Goal: Find specific page/section: Find specific page/section

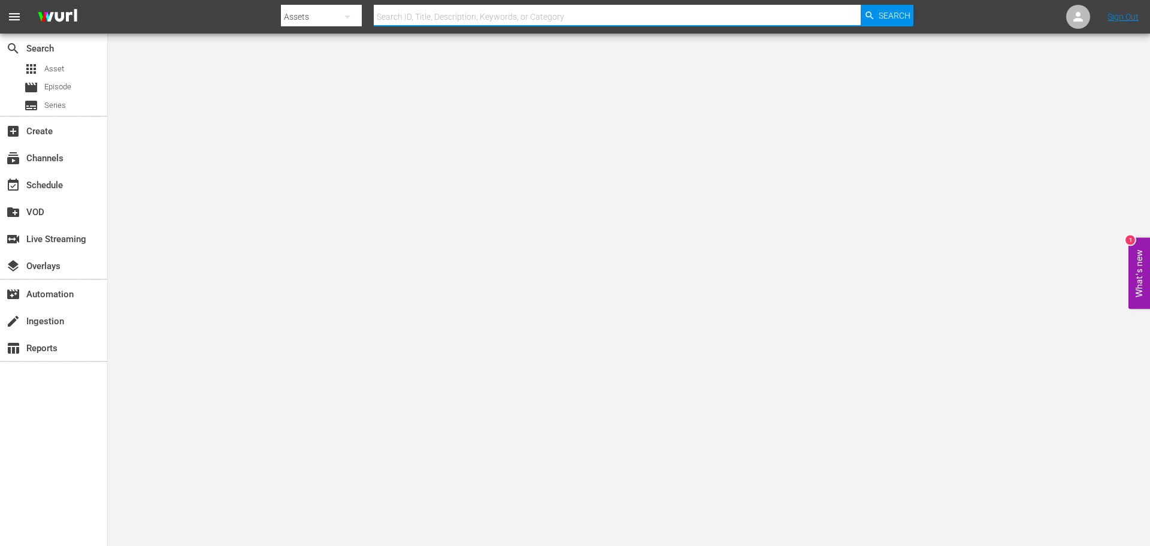
click at [442, 12] on input "text" at bounding box center [617, 16] width 487 height 29
click at [66, 61] on div "apps Asset" at bounding box center [53, 69] width 107 height 17
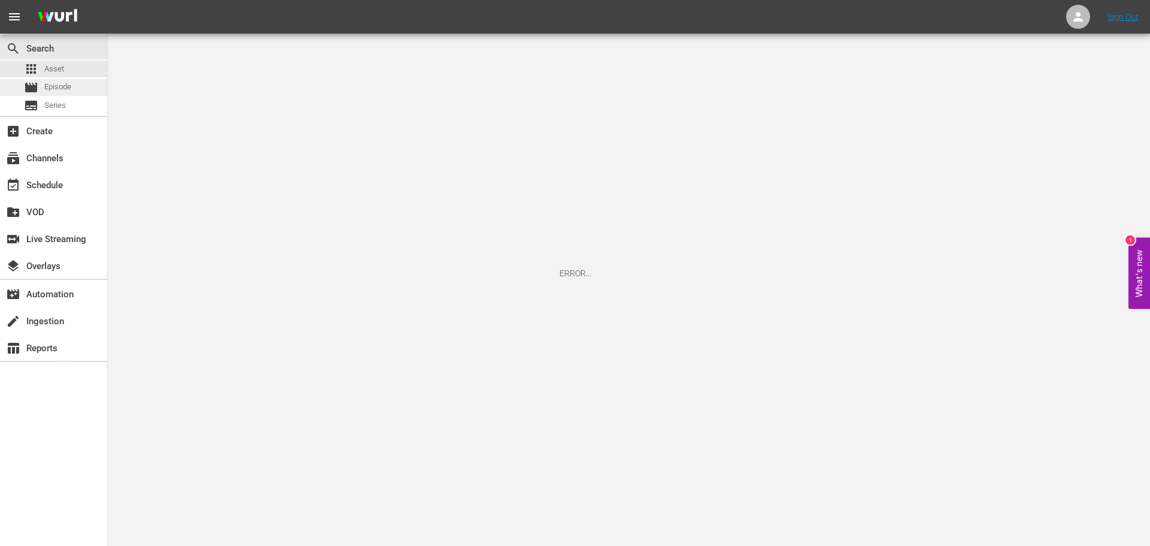
click at [71, 83] on span "Episode" at bounding box center [57, 87] width 27 height 12
click at [71, 71] on div "apps Asset" at bounding box center [53, 69] width 107 height 17
click at [68, 83] on span "Episode" at bounding box center [57, 87] width 27 height 12
click at [66, 72] on div "apps Asset" at bounding box center [53, 69] width 107 height 17
click at [63, 95] on div "movie Episode" at bounding box center [47, 87] width 47 height 17
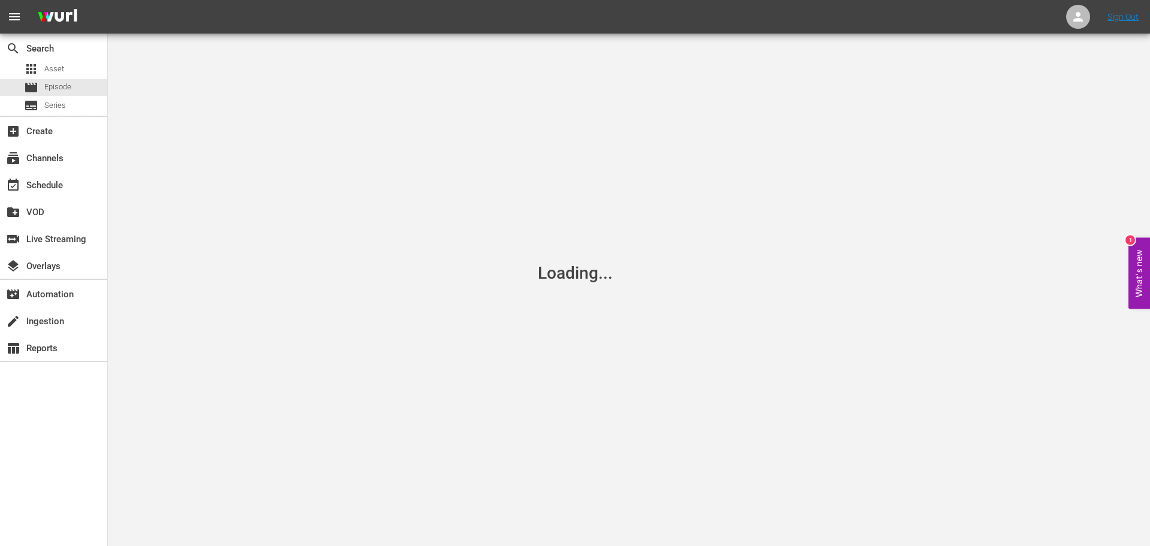
click at [63, 117] on div "add_box Create" at bounding box center [53, 130] width 107 height 27
click at [62, 108] on span "Series" at bounding box center [55, 105] width 22 height 12
click at [61, 127] on div "add_box Create" at bounding box center [33, 129] width 67 height 11
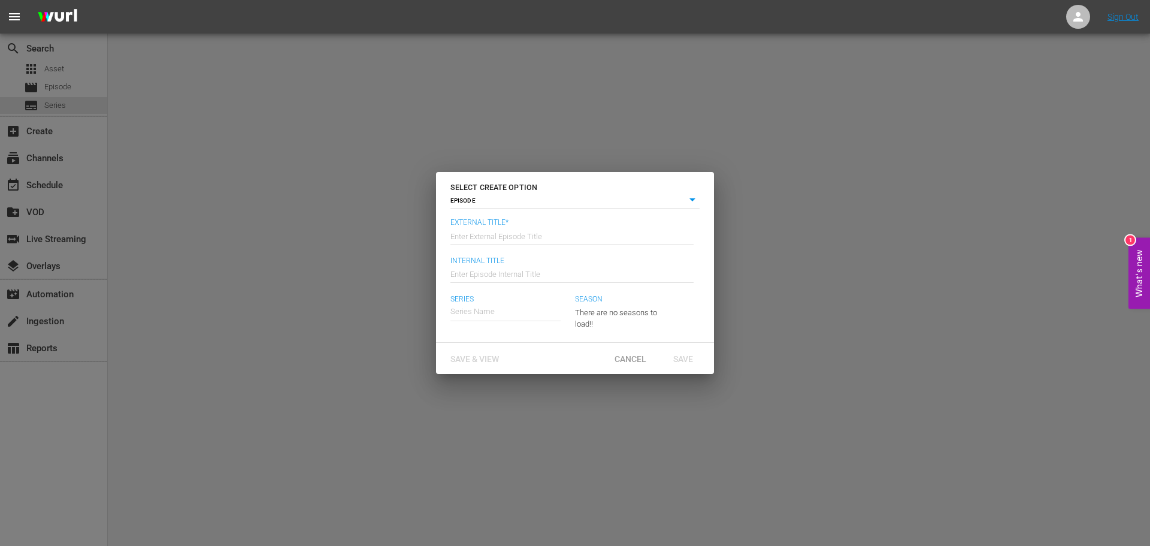
click at [69, 155] on div "SELECT CREATE OPTION EPISODE episode External Title* Enter External Episode Tit…" at bounding box center [575, 273] width 1150 height 546
click at [640, 349] on div "Cancel" at bounding box center [630, 358] width 53 height 22
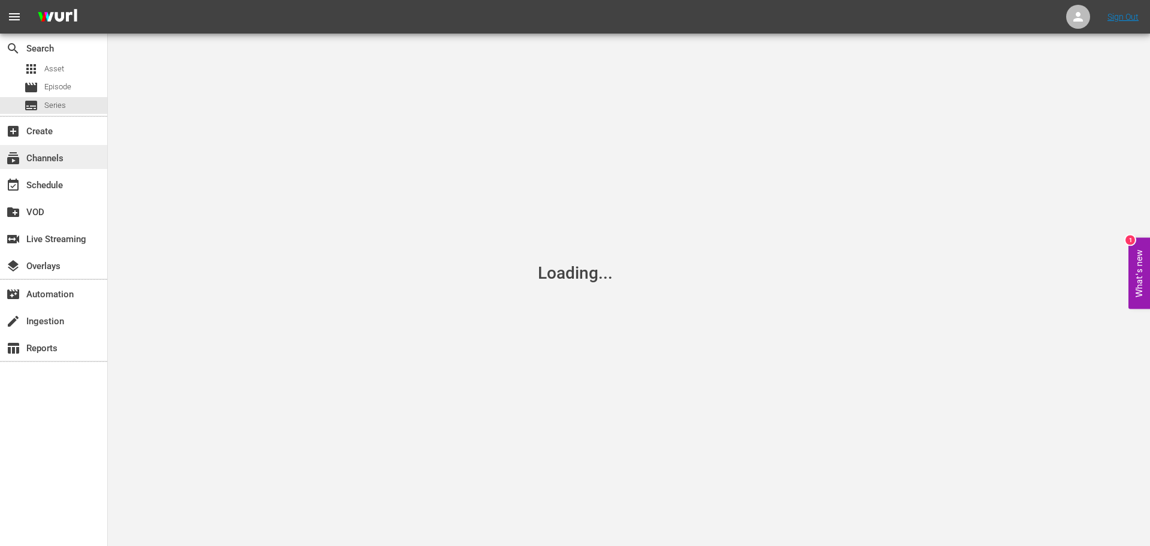
click at [84, 159] on div "subscriptions Channels" at bounding box center [53, 157] width 107 height 24
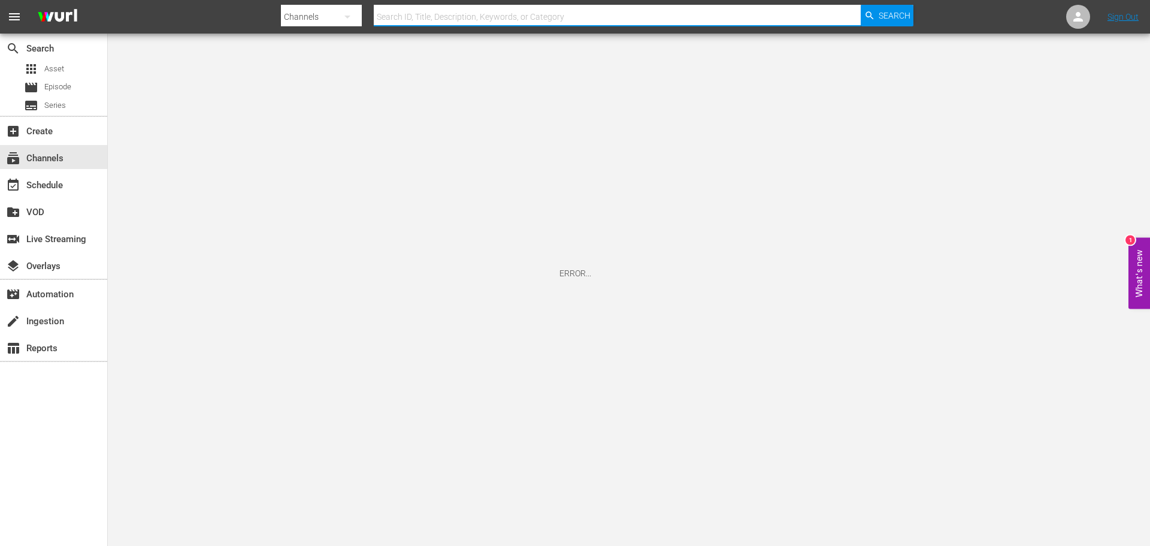
click at [463, 13] on input "text" at bounding box center [617, 16] width 487 height 29
click at [55, 65] on span "Asset" at bounding box center [54, 69] width 20 height 12
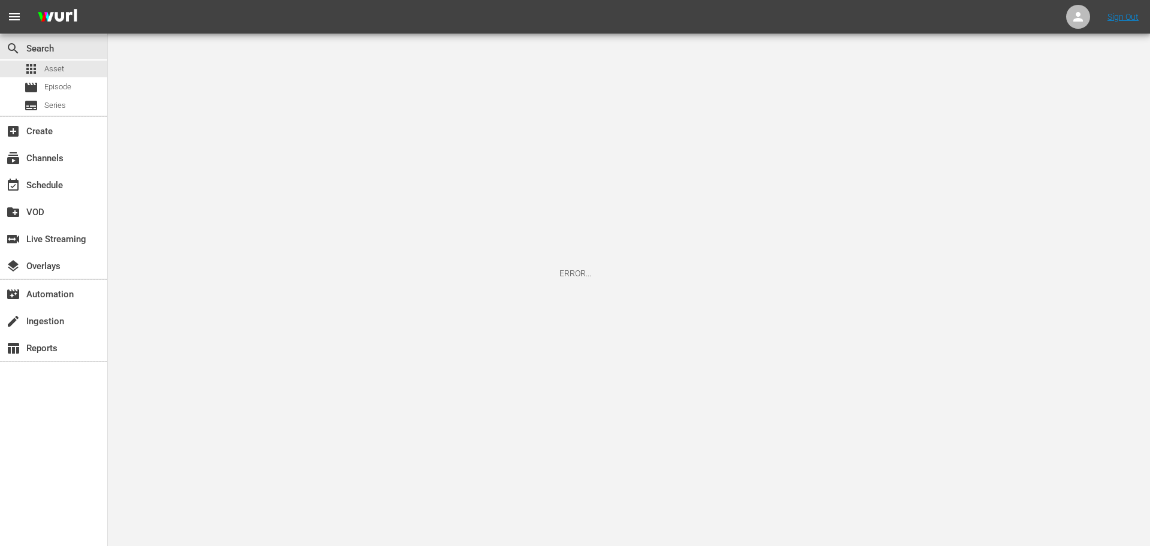
drag, startPoint x: 950, startPoint y: 242, endPoint x: 836, endPoint y: 14, distance: 254.8
click at [950, 242] on div "ERROR..." at bounding box center [575, 273] width 1150 height 546
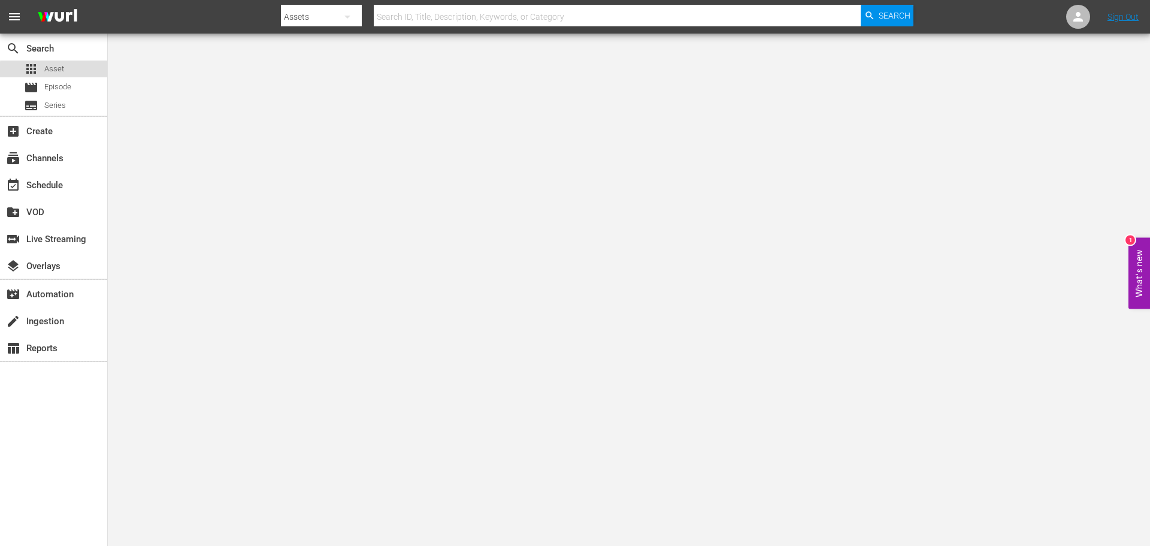
click at [68, 75] on div "apps Asset" at bounding box center [53, 69] width 107 height 17
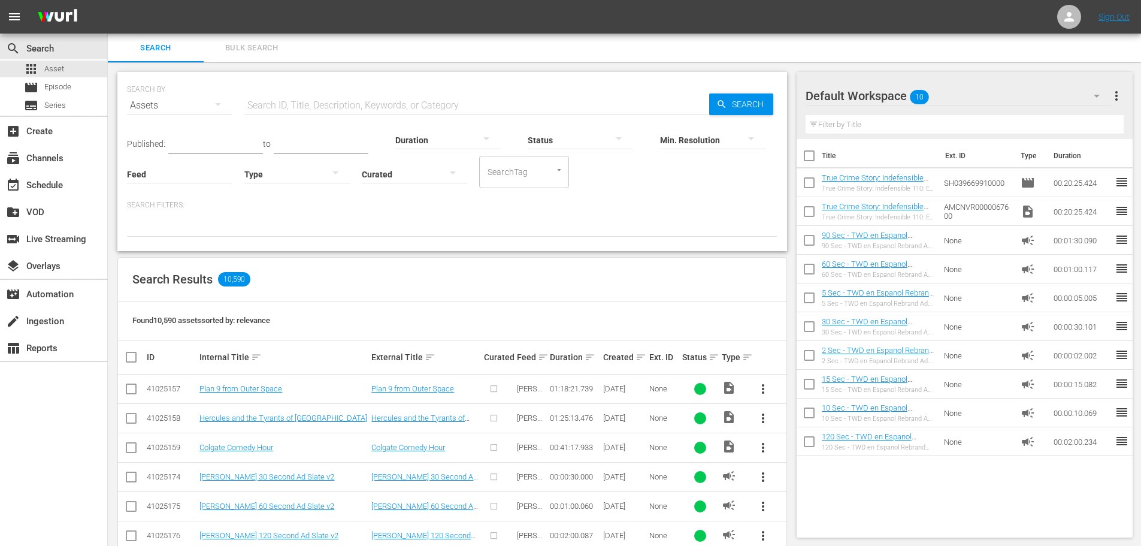
click at [364, 127] on div "Published: to Duration Status Min. Resolution Feed Feed Title Type Curated Sear…" at bounding box center [452, 154] width 651 height 68
click at [426, 105] on input "text" at bounding box center [476, 105] width 465 height 29
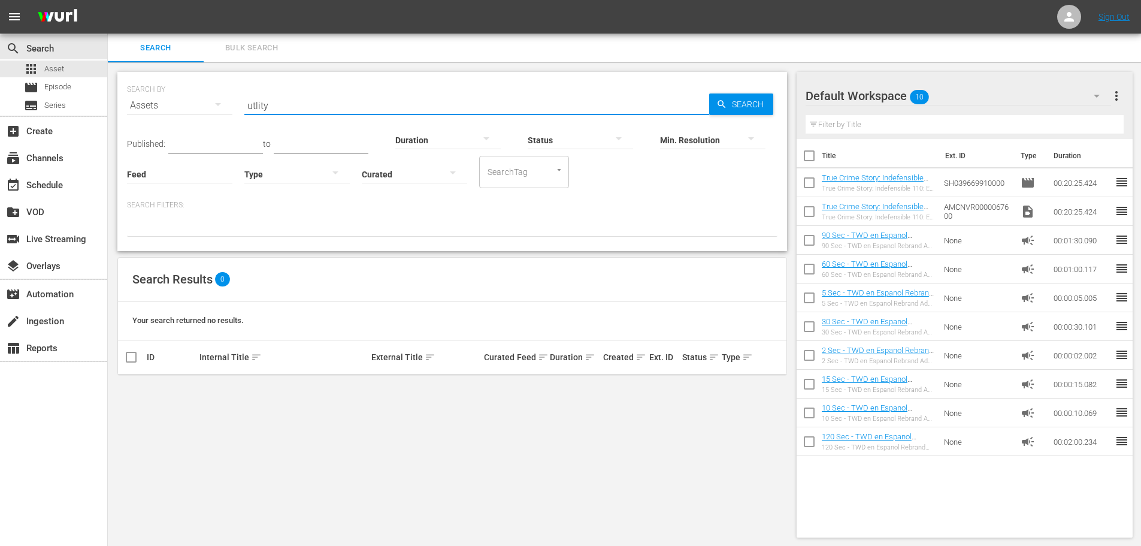
click at [315, 107] on input "utlity" at bounding box center [476, 105] width 465 height 29
drag, startPoint x: 282, startPoint y: 110, endPoint x: 238, endPoint y: 96, distance: 45.9
click at [238, 96] on div "SEARCH BY Search By Assets Search ID, Title, Description, Keywords, or Category…" at bounding box center [452, 98] width 651 height 43
drag, startPoint x: 286, startPoint y: 105, endPoint x: 160, endPoint y: 80, distance: 129.0
click at [192, 83] on div "SEARCH BY Search By Assets Search ID, Title, Description, Keywords, or Category…" at bounding box center [452, 98] width 651 height 43
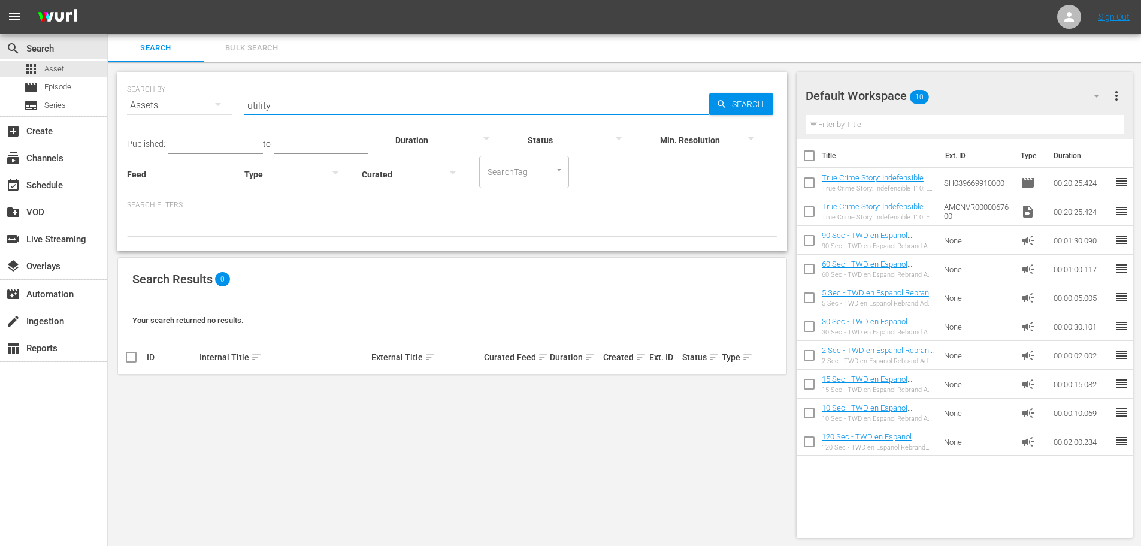
type input "utility"
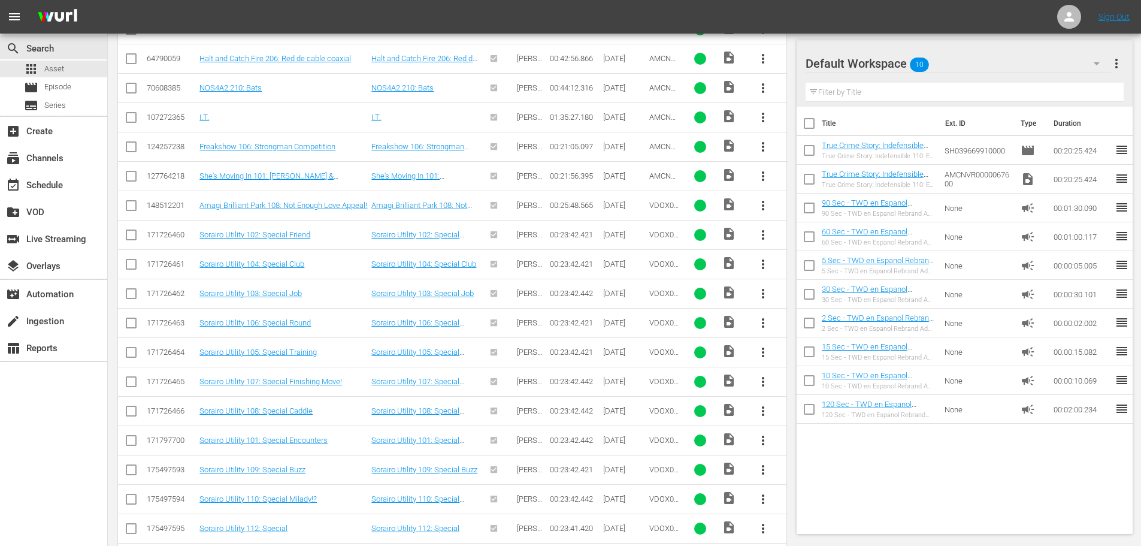
scroll to position [363, 0]
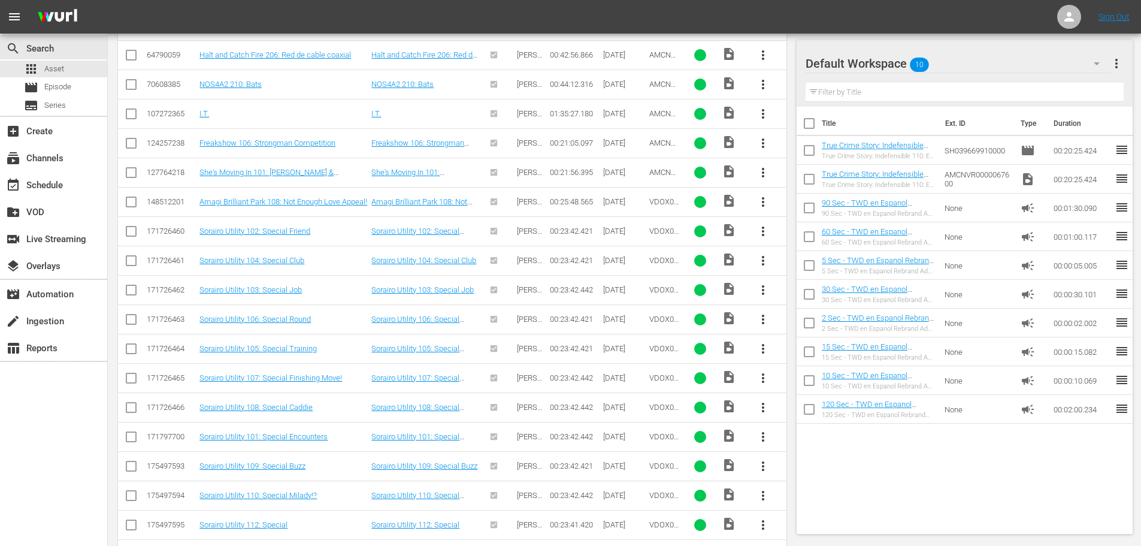
click at [293, 500] on td "Sorairo Utility 110: Special Milady!?" at bounding box center [284, 494] width 172 height 29
click at [293, 495] on link "Sorairo Utility 110: Special Milady!?" at bounding box center [257, 495] width 117 height 9
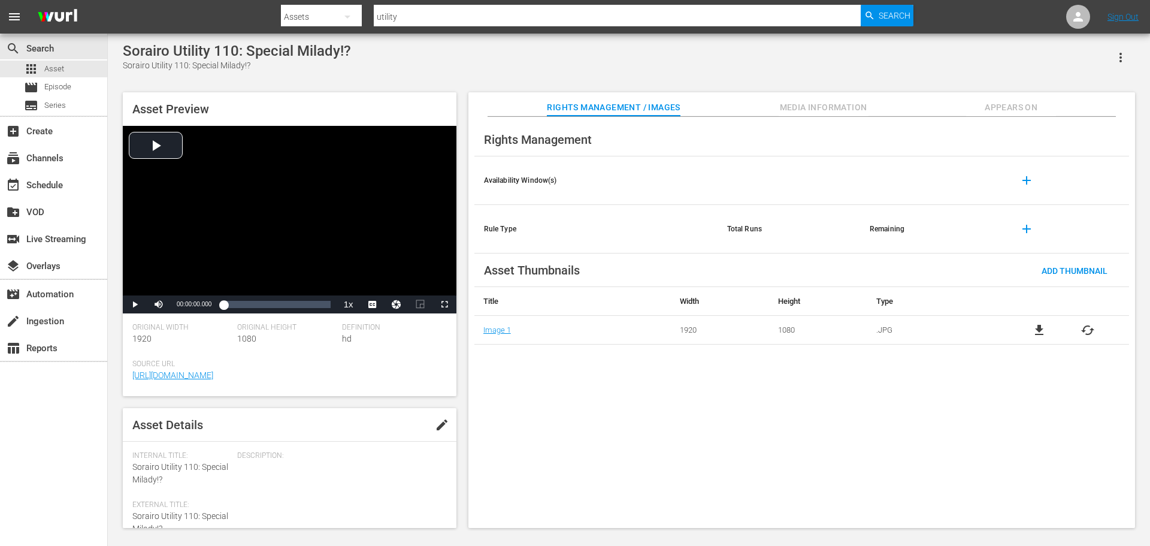
click at [257, 157] on div "Video Player" at bounding box center [290, 211] width 334 height 170
click at [376, 279] on span "en" at bounding box center [372, 275] width 8 height 8
click at [371, 287] on span "CC1 Captions" at bounding box center [372, 288] width 22 height 8
click at [247, 312] on div "Loaded : 2.94% 00:05:35.632 00:00:04.478" at bounding box center [276, 304] width 119 height 18
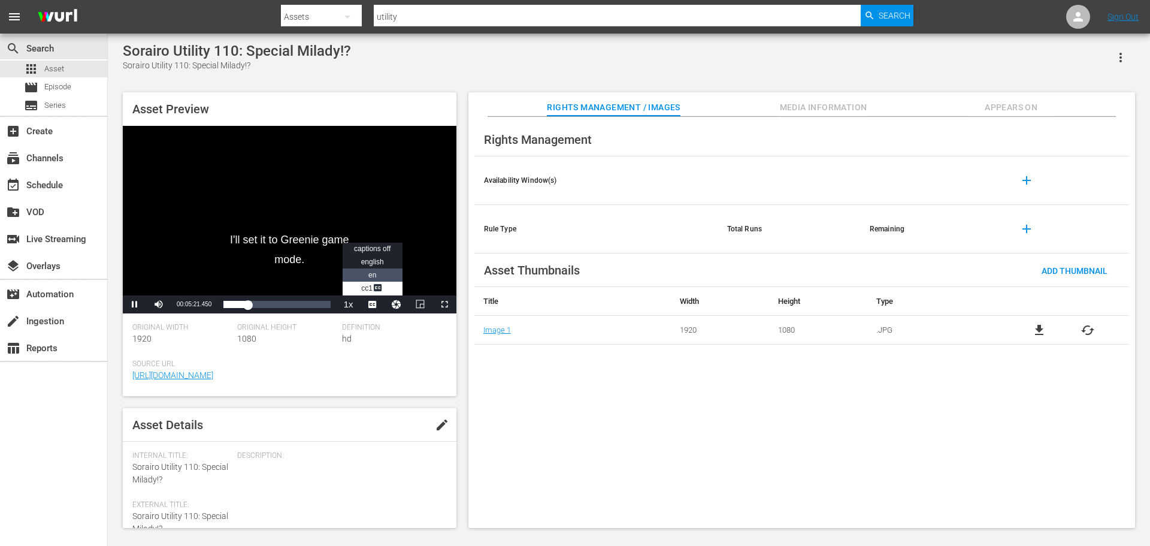
click at [371, 277] on span "en" at bounding box center [372, 275] width 8 height 8
click at [362, 350] on div "Definition hd" at bounding box center [394, 341] width 105 height 37
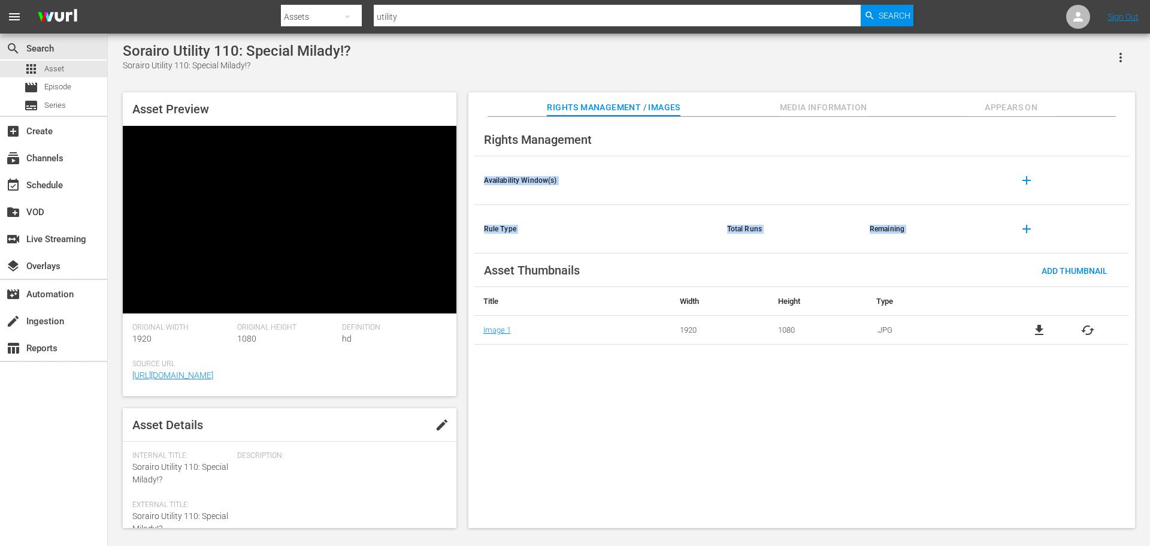
drag, startPoint x: 1150, startPoint y: 231, endPoint x: 1150, endPoint y: 255, distance: 24.0
click at [1150, 255] on div "Sorairo Utility 110: Special Milady!? Sorairo Utility 110: Special Milady!? Ass…" at bounding box center [629, 282] width 1042 height 497
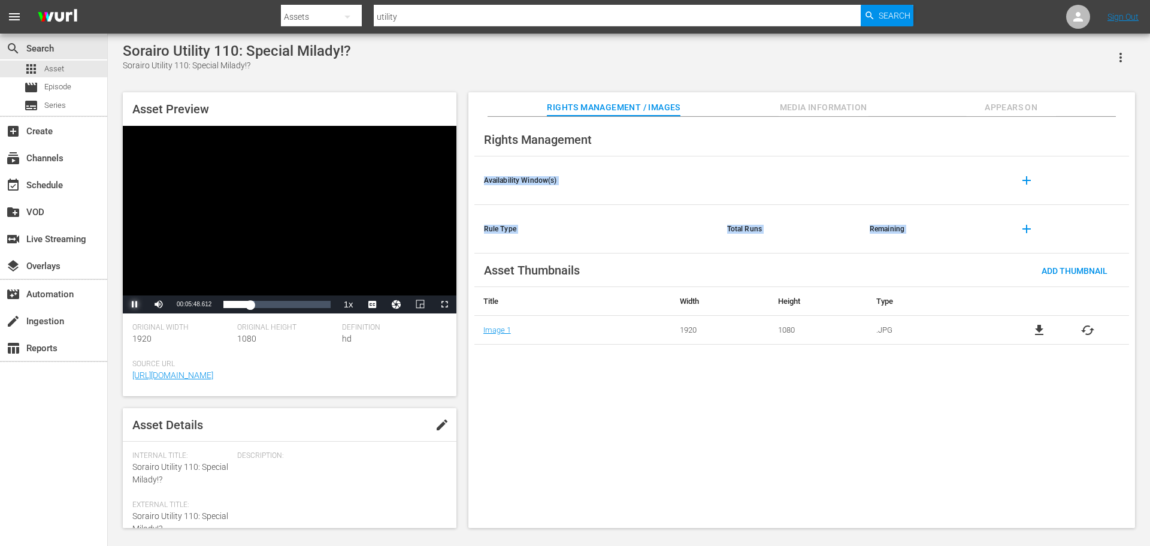
click at [135, 304] on span "Video Player" at bounding box center [135, 304] width 0 height 0
click at [281, 307] on div "Loaded : 29.12% 00:11:37.968 00:05:49.870" at bounding box center [276, 304] width 107 height 12
click at [297, 306] on div "00:16:22.923" at bounding box center [297, 304] width 1 height 12
